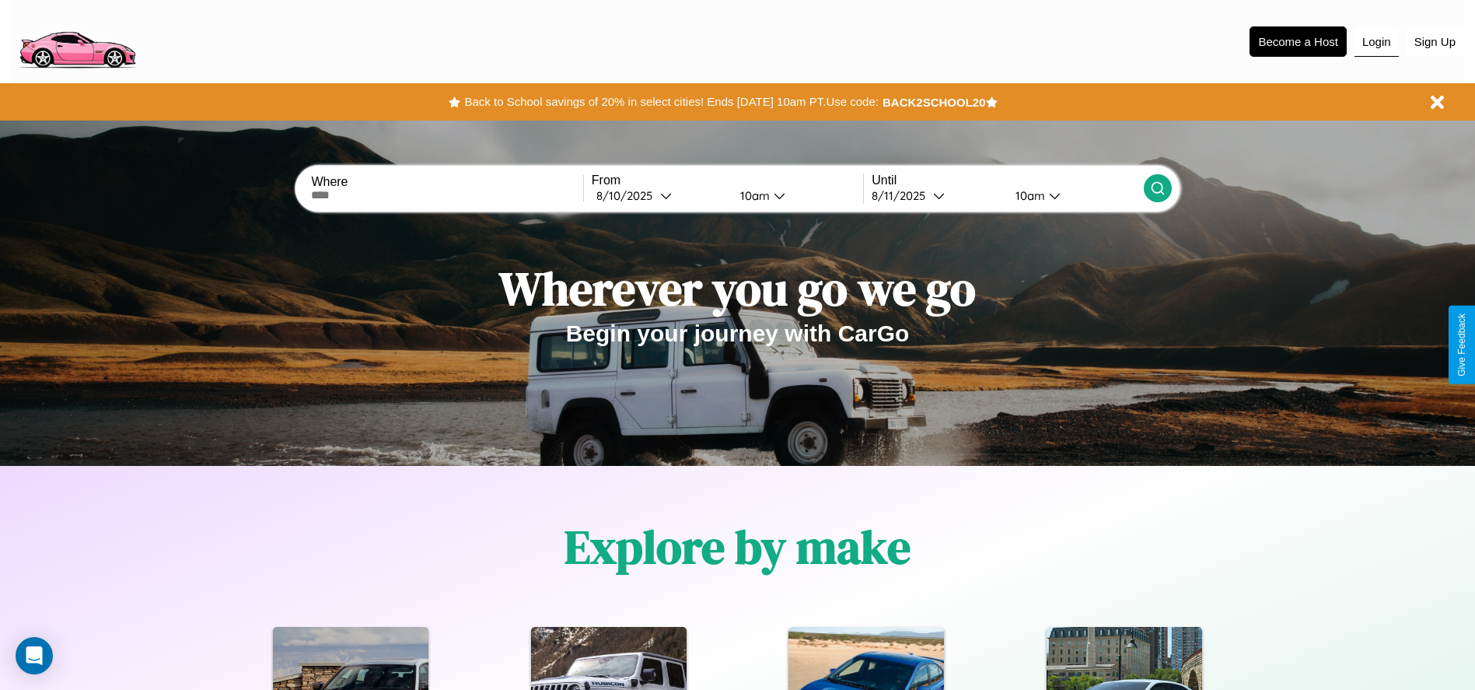
click at [1376, 41] on button "Login" at bounding box center [1377, 42] width 44 height 30
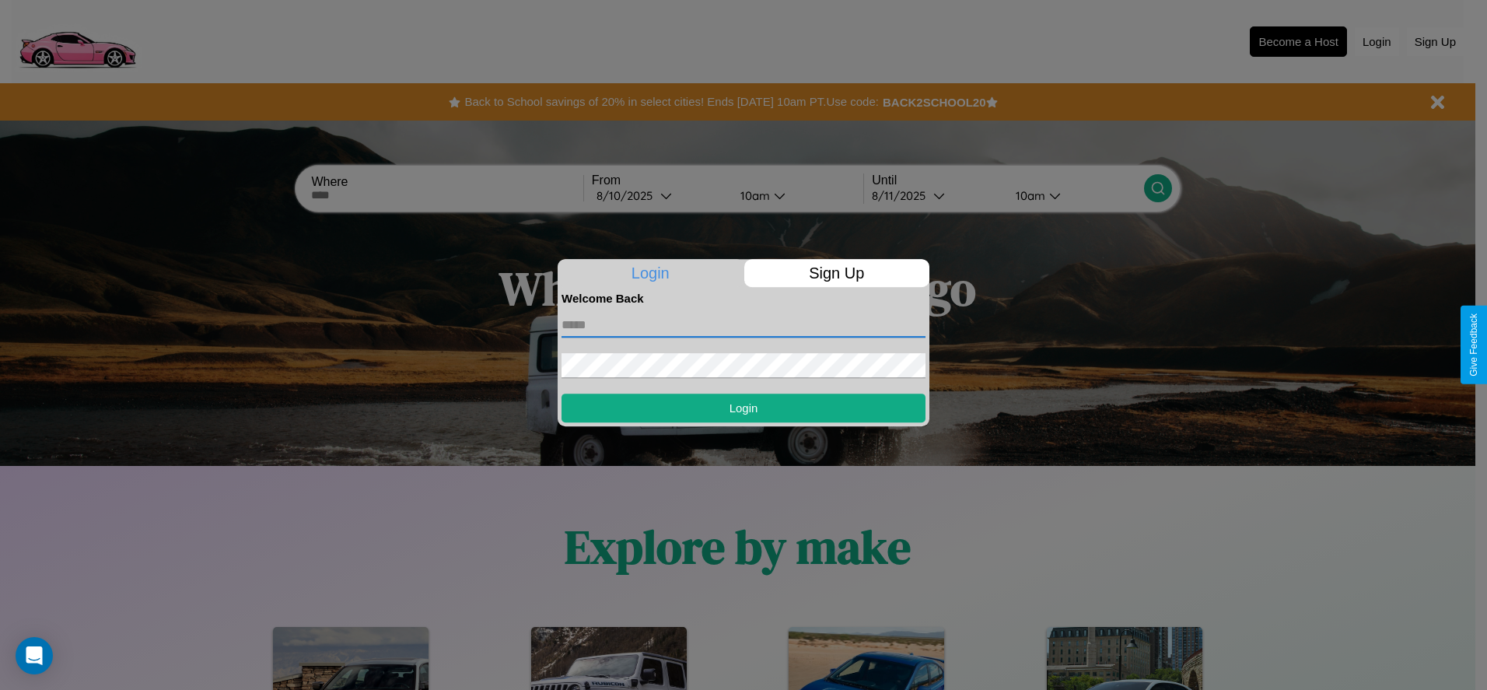
click at [743, 324] on input "text" at bounding box center [743, 325] width 364 height 25
type input "**********"
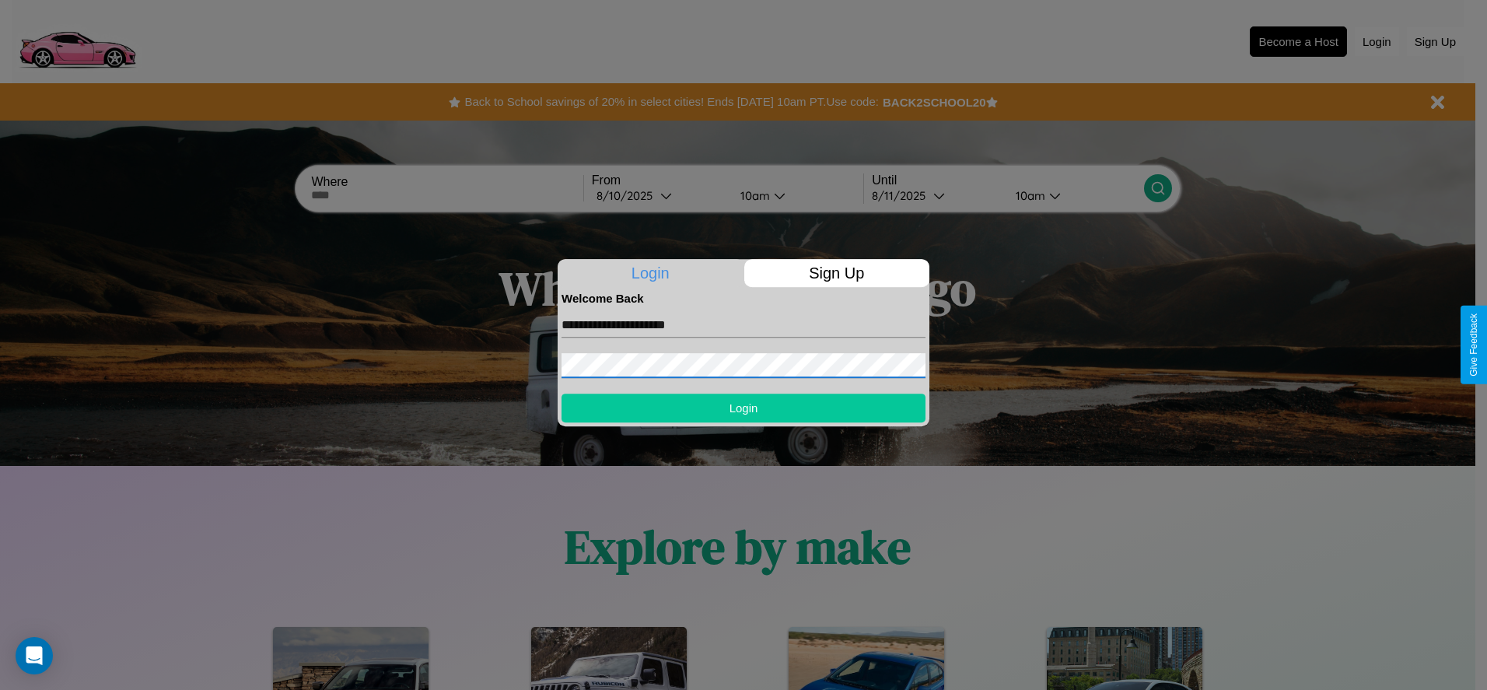
click at [743, 407] on button "Login" at bounding box center [743, 407] width 364 height 29
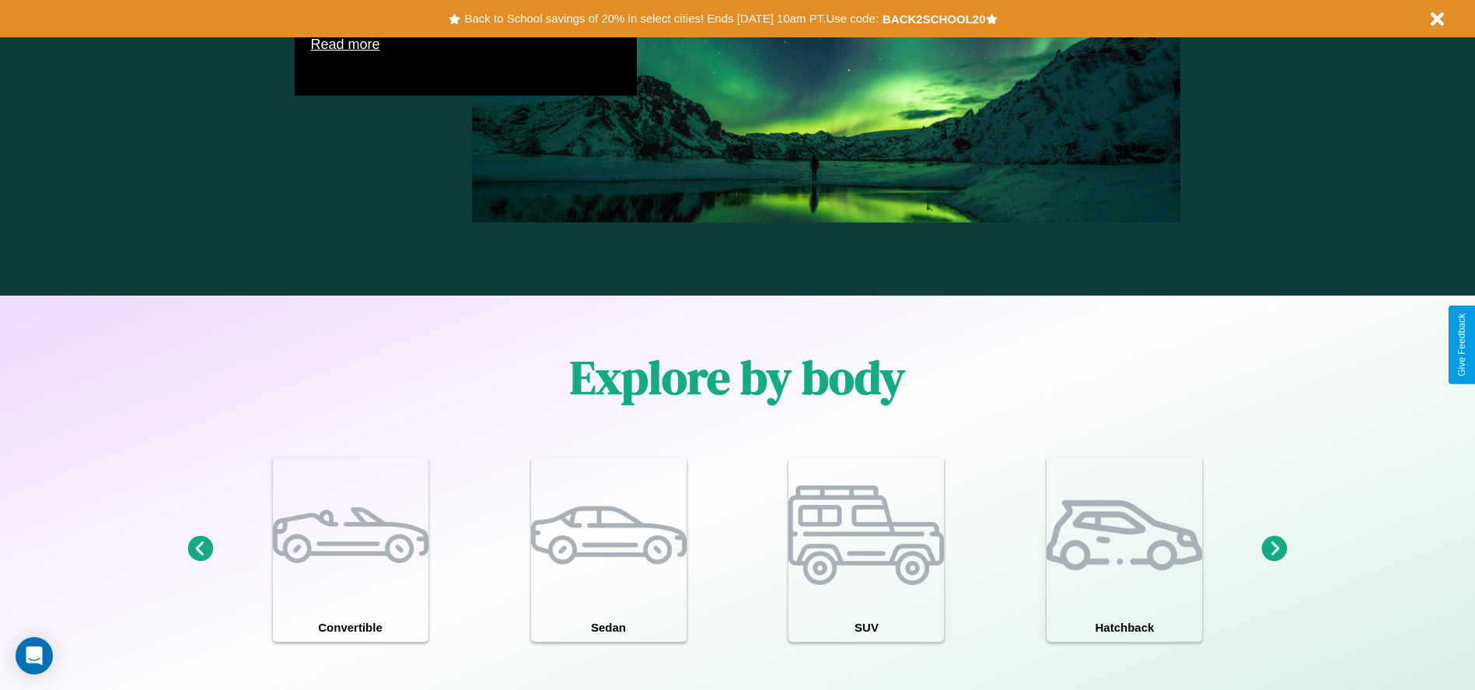
scroll to position [1357, 0]
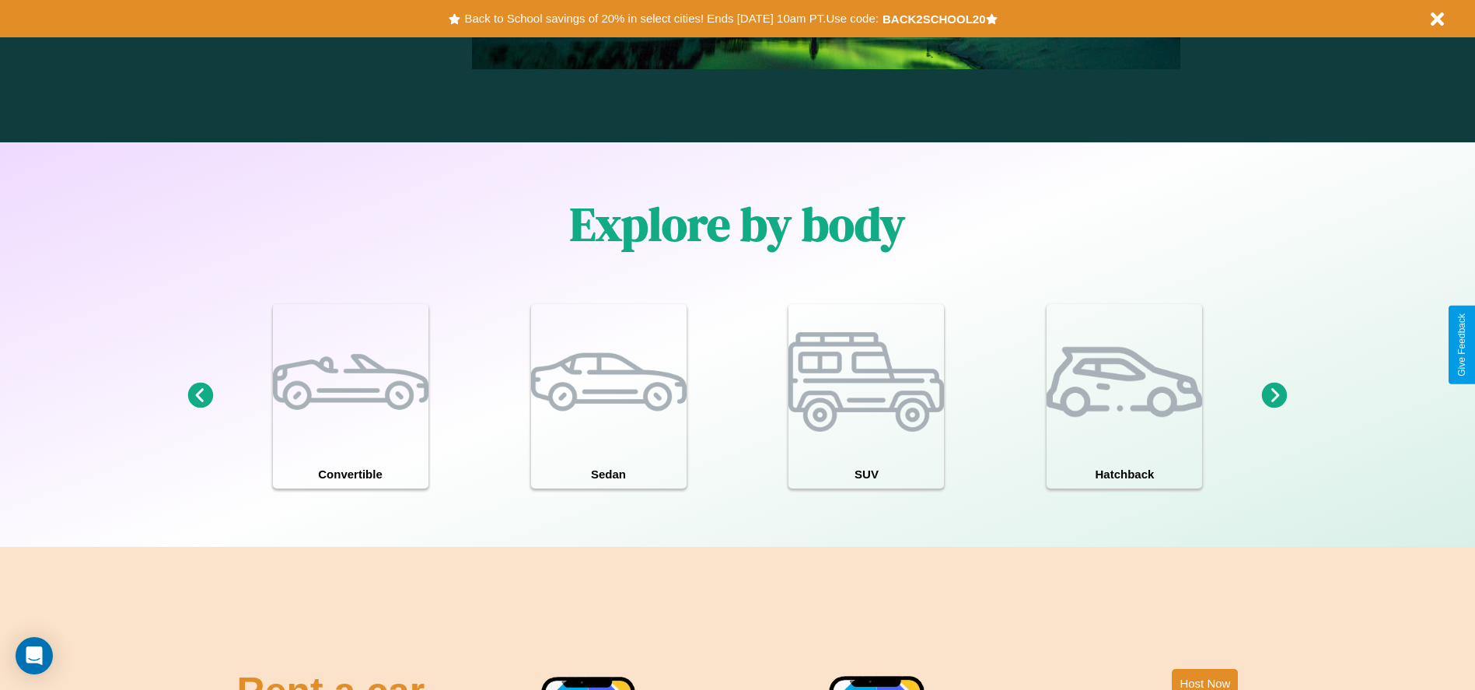
click at [200, 396] on icon at bounding box center [200, 396] width 26 height 26
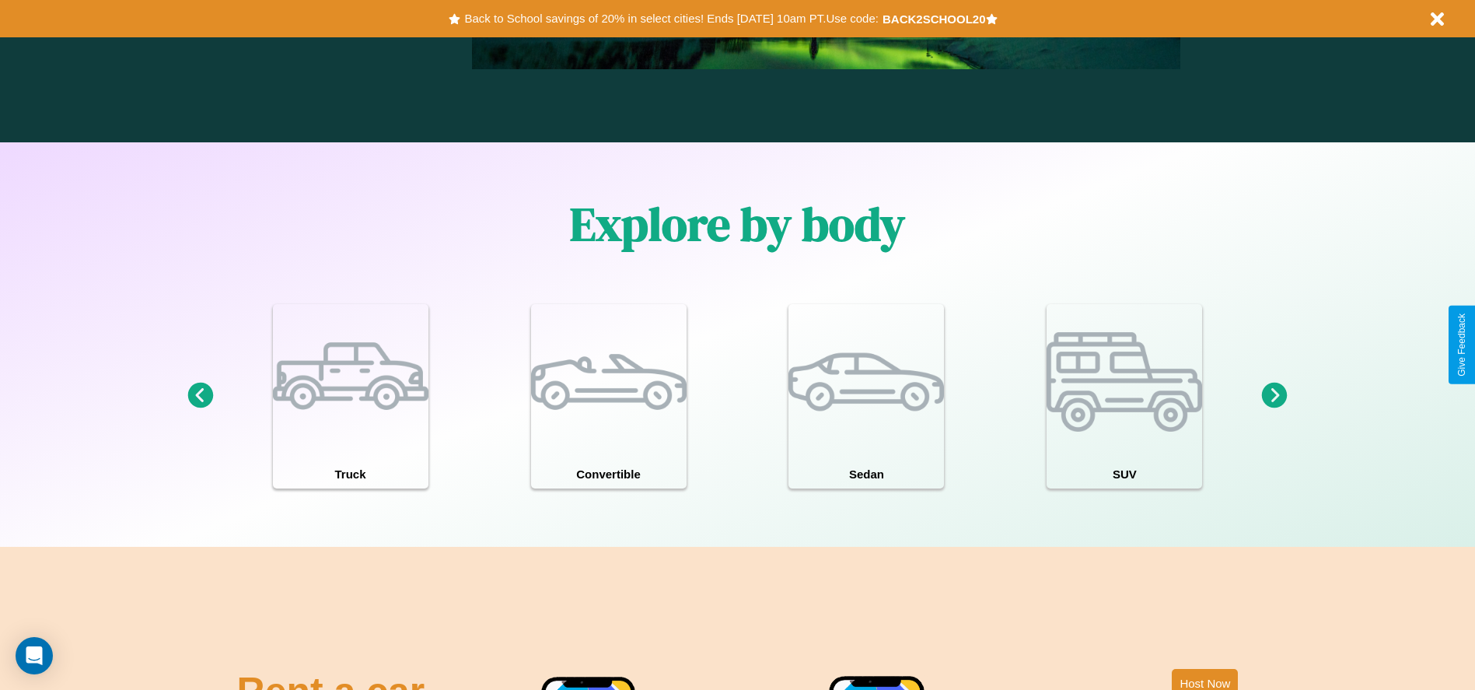
click at [200, 396] on icon at bounding box center [200, 396] width 26 height 26
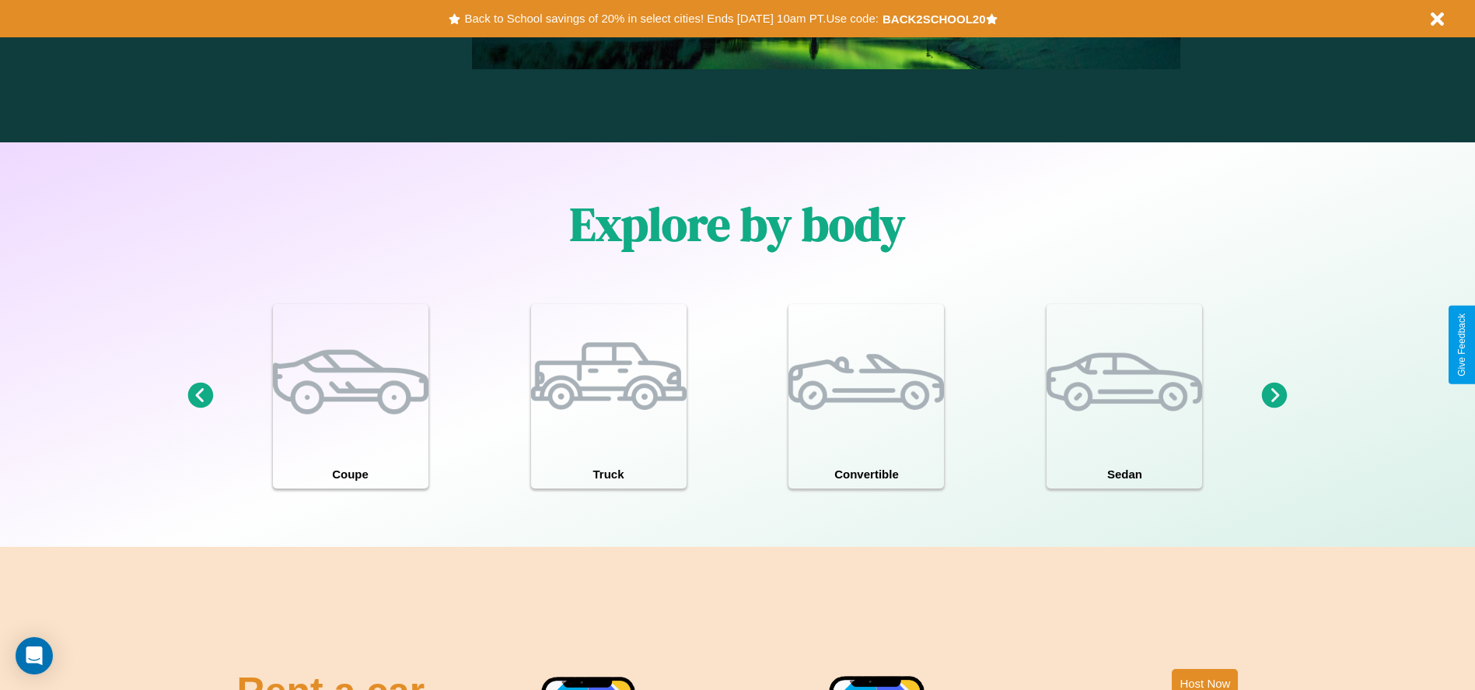
click at [1274, 396] on icon at bounding box center [1275, 396] width 26 height 26
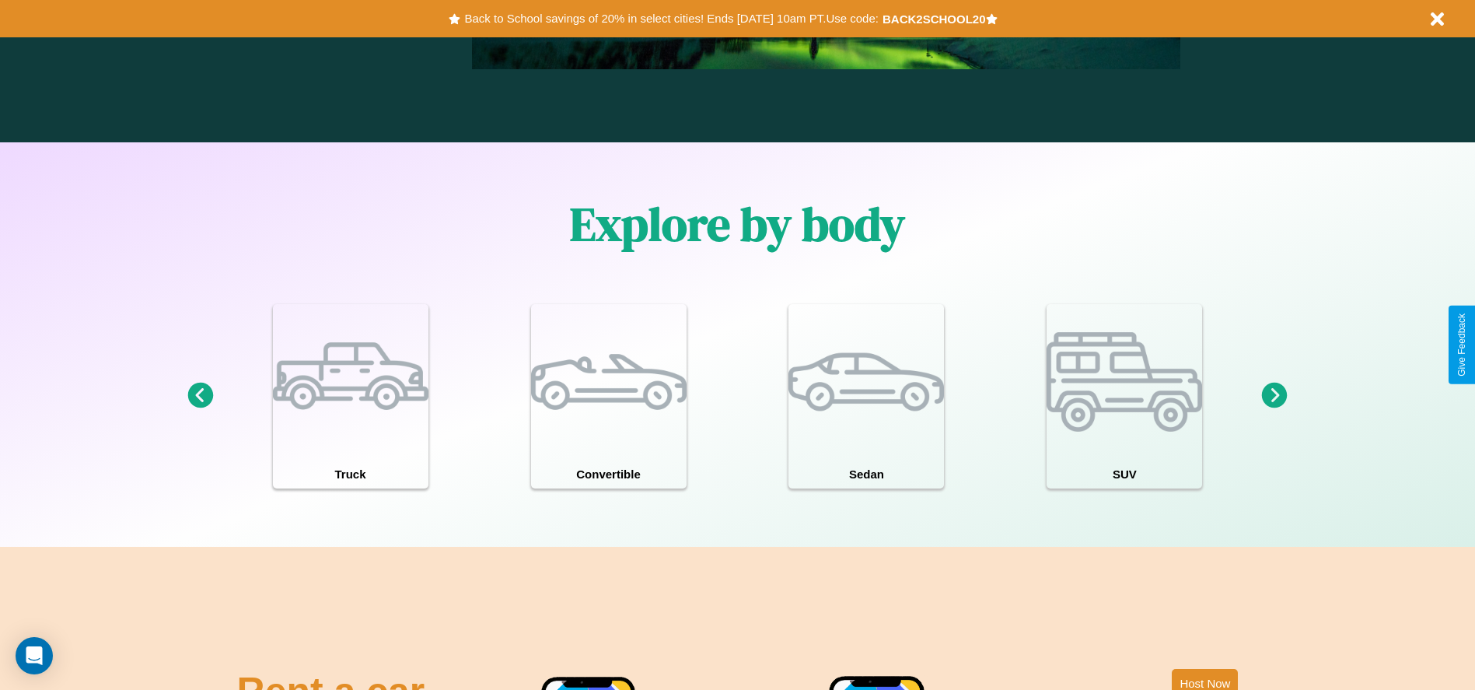
click at [1274, 396] on icon at bounding box center [1275, 396] width 26 height 26
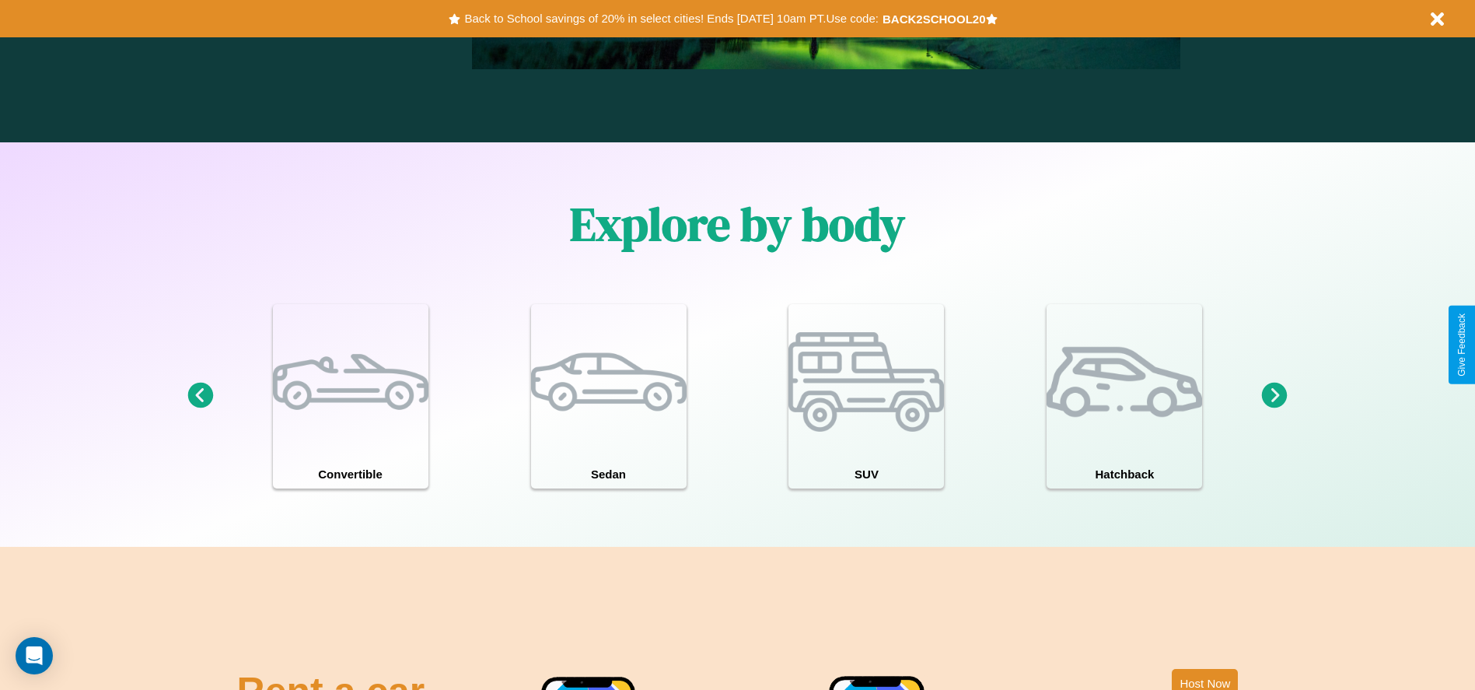
click at [1274, 396] on icon at bounding box center [1275, 396] width 26 height 26
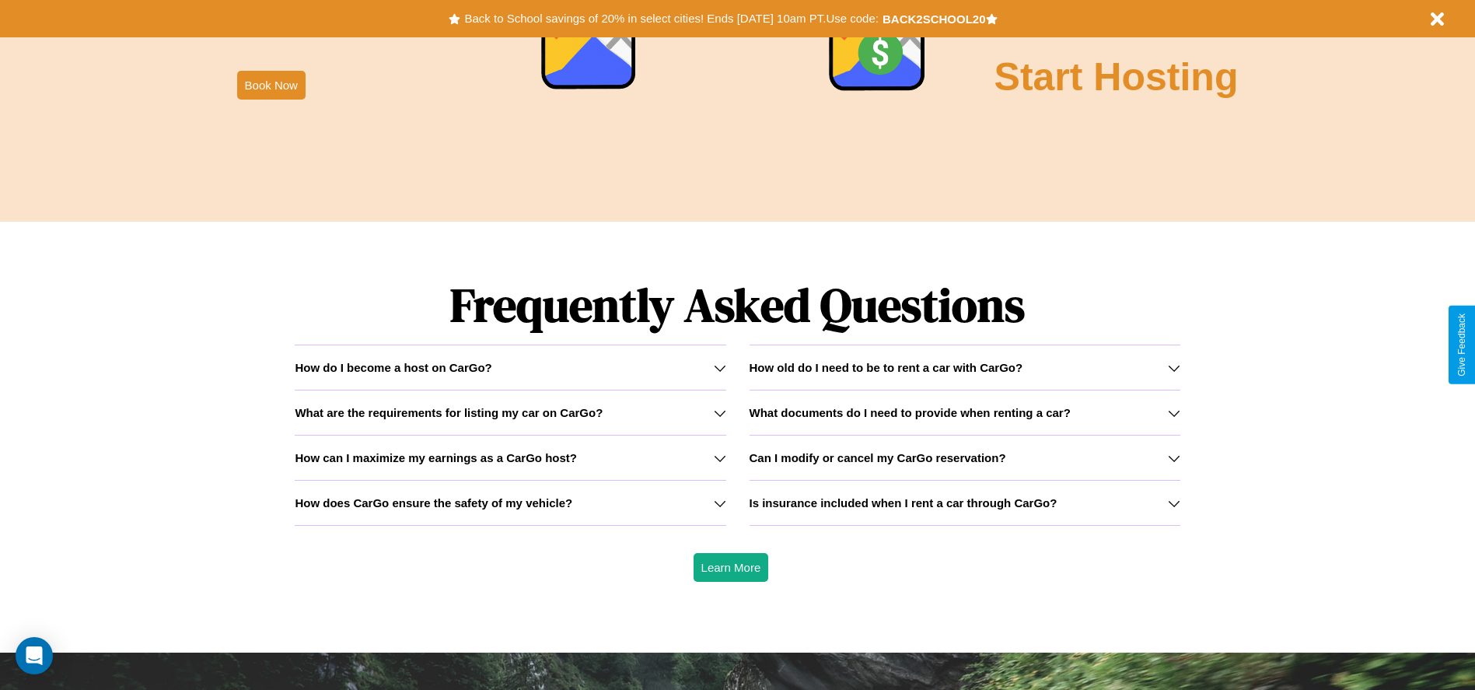
scroll to position [2231, 0]
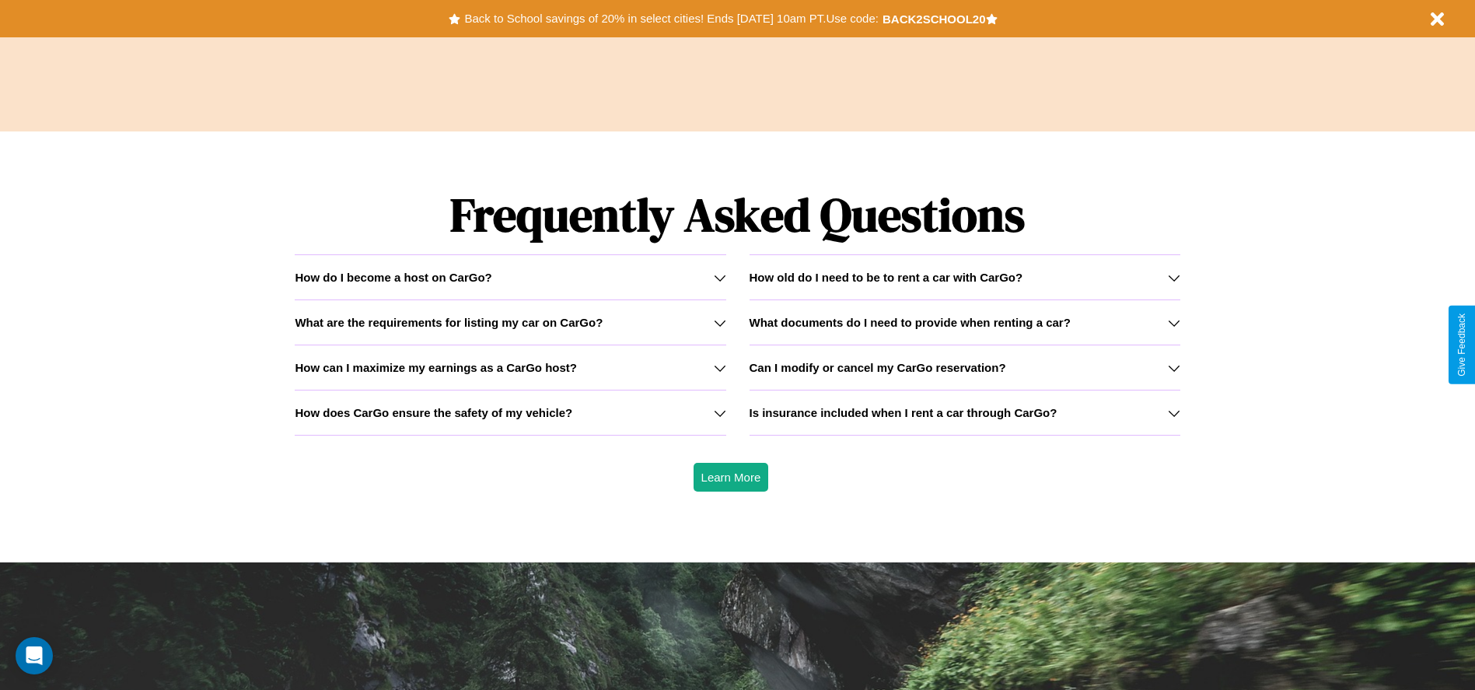
click at [510, 277] on div "How do I become a host on CarGo?" at bounding box center [510, 277] width 431 height 13
click at [964, 367] on h3 "Can I modify or cancel my CarGo reservation?" at bounding box center [878, 367] width 257 height 13
click at [719, 277] on icon at bounding box center [720, 277] width 12 height 12
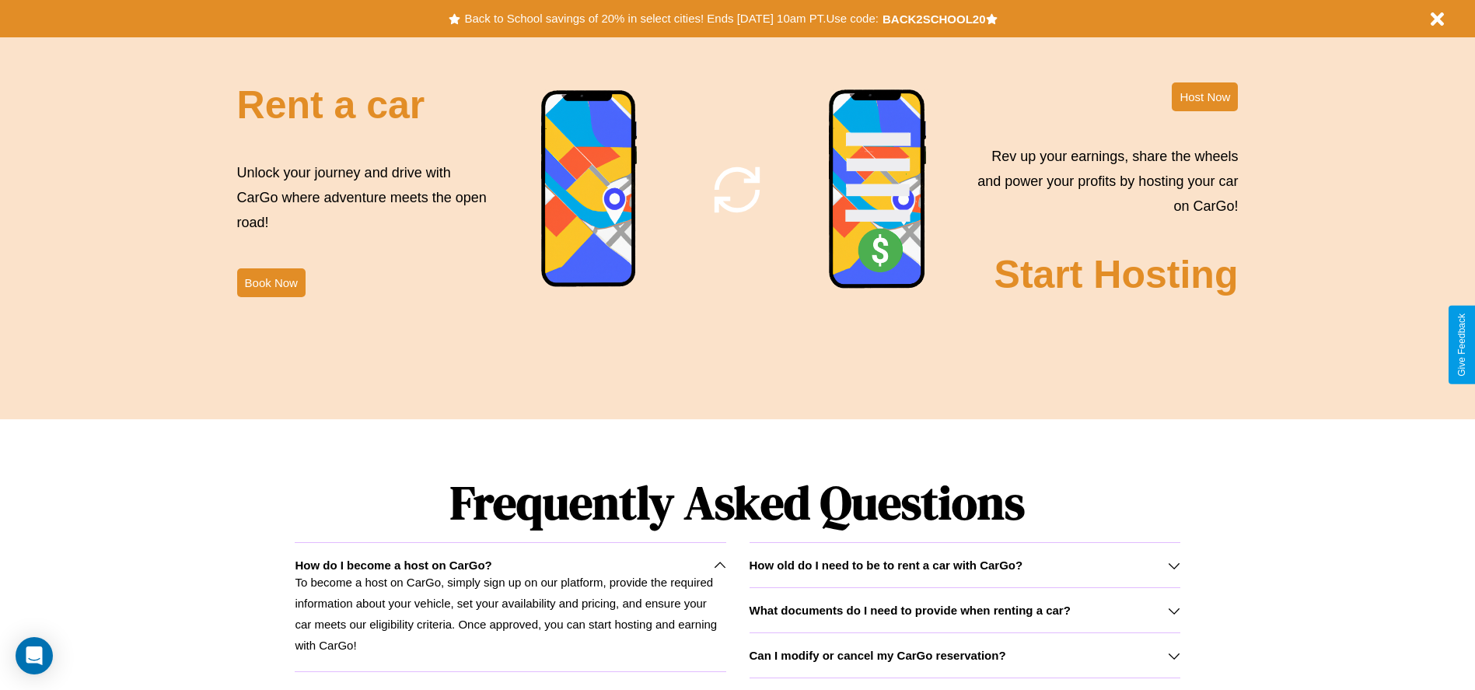
scroll to position [1881, 0]
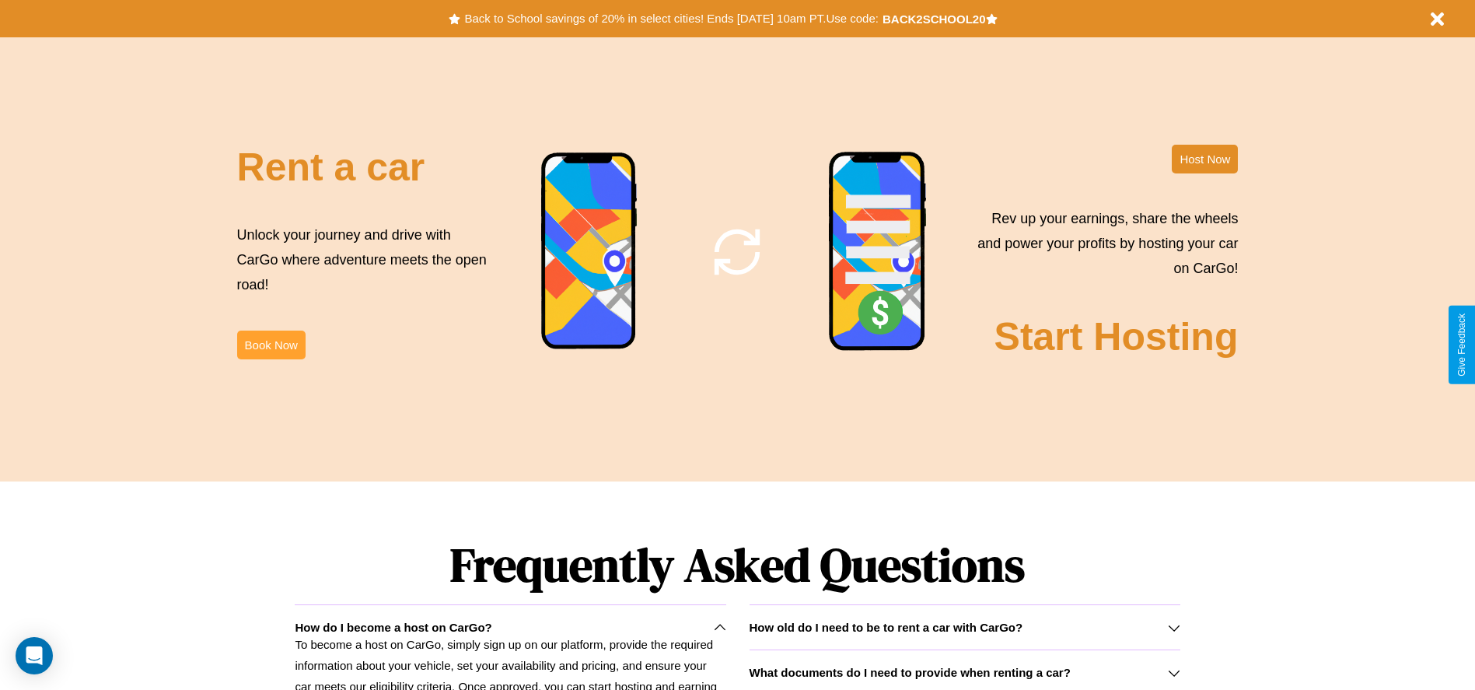
click at [271, 344] on button "Book Now" at bounding box center [271, 344] width 68 height 29
